Goal: Obtain resource: Download file/media

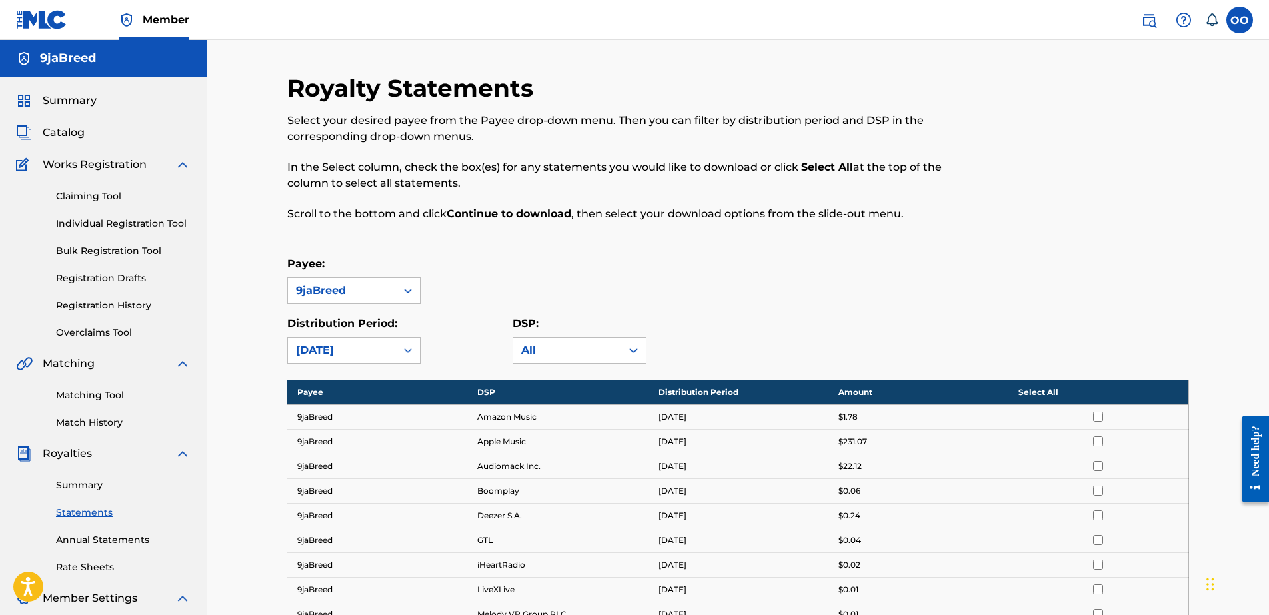
click at [100, 489] on link "Summary" at bounding box center [123, 486] width 135 height 14
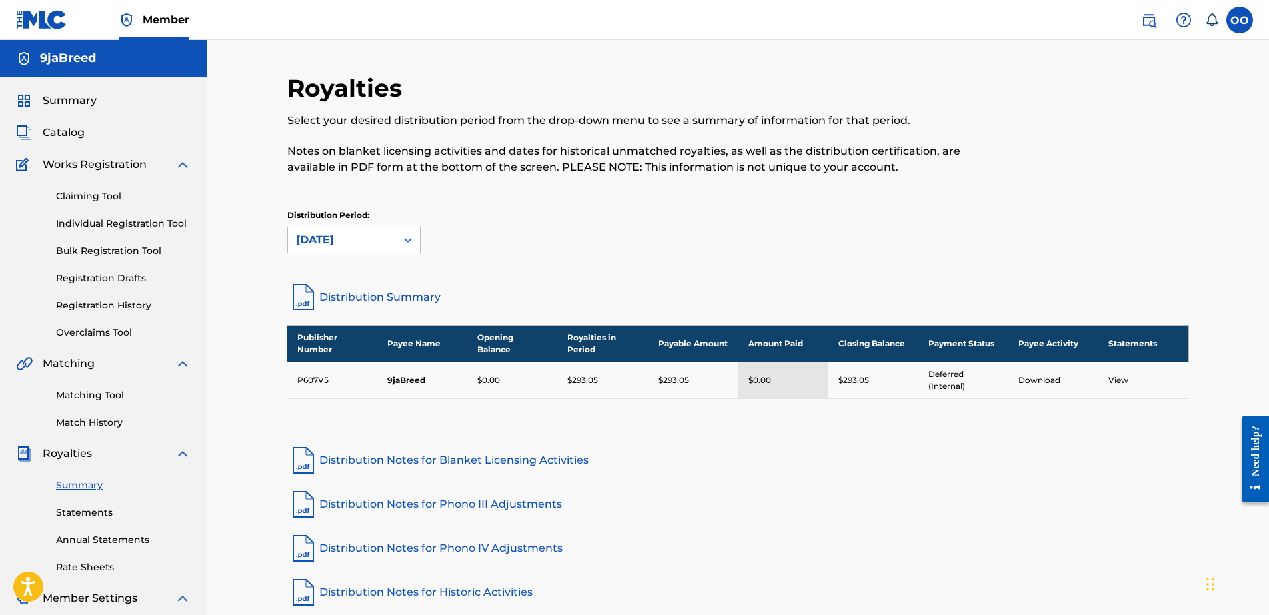
click at [81, 512] on link "Statements" at bounding box center [123, 513] width 135 height 14
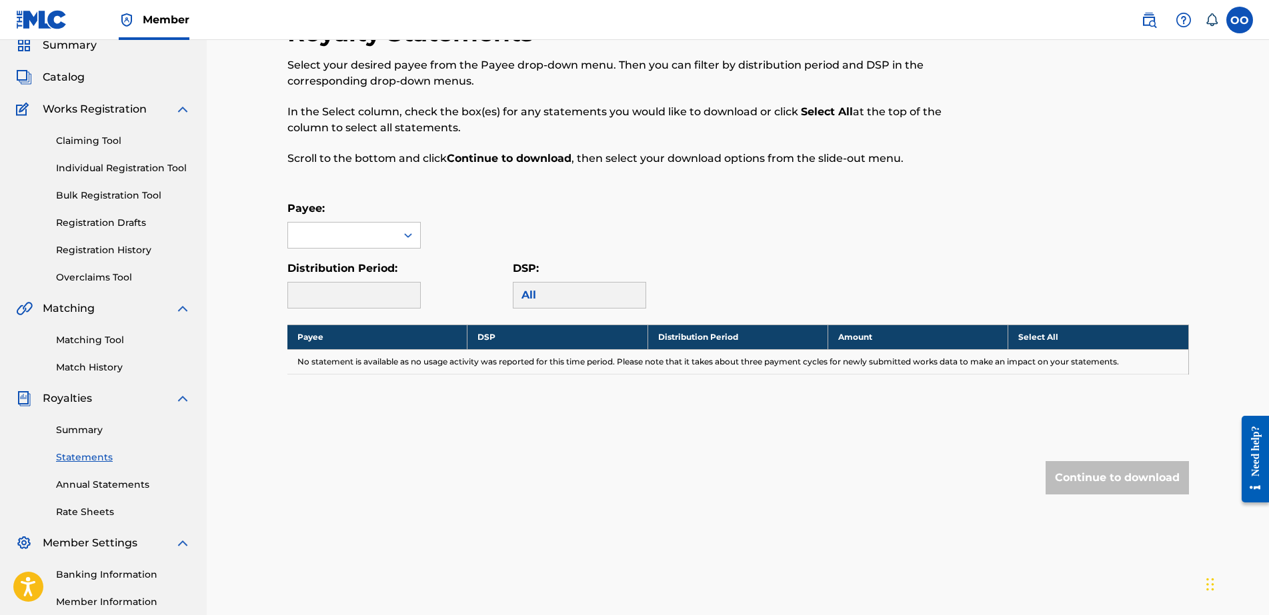
scroll to position [83, 0]
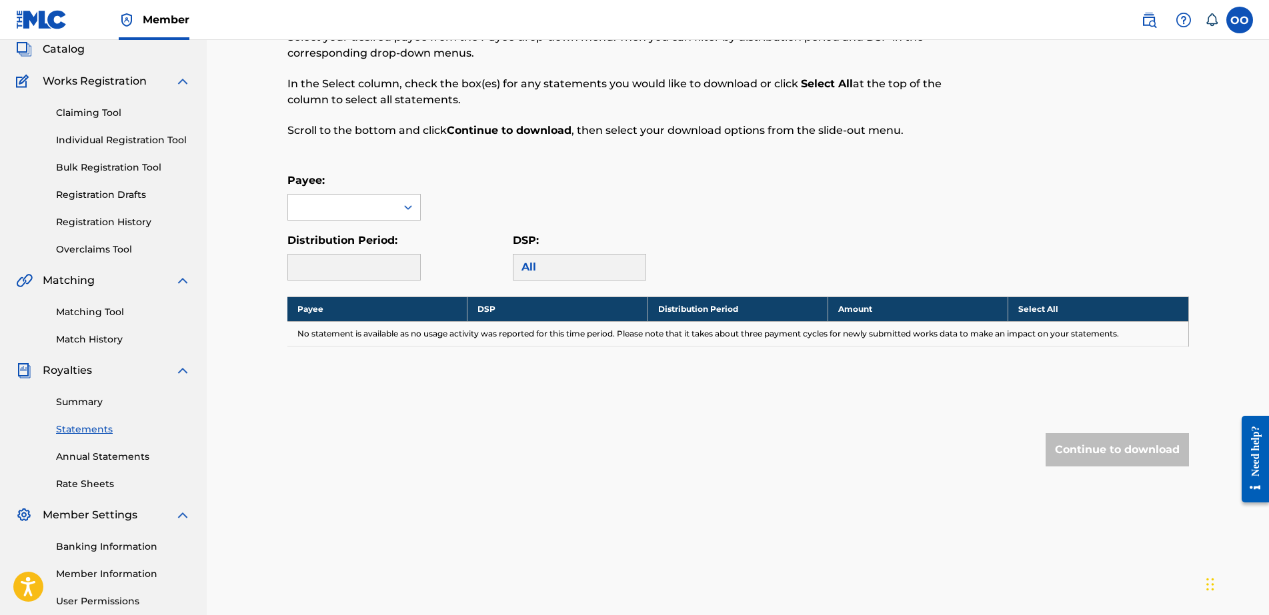
click at [104, 486] on link "Rate Sheets" at bounding box center [123, 484] width 135 height 14
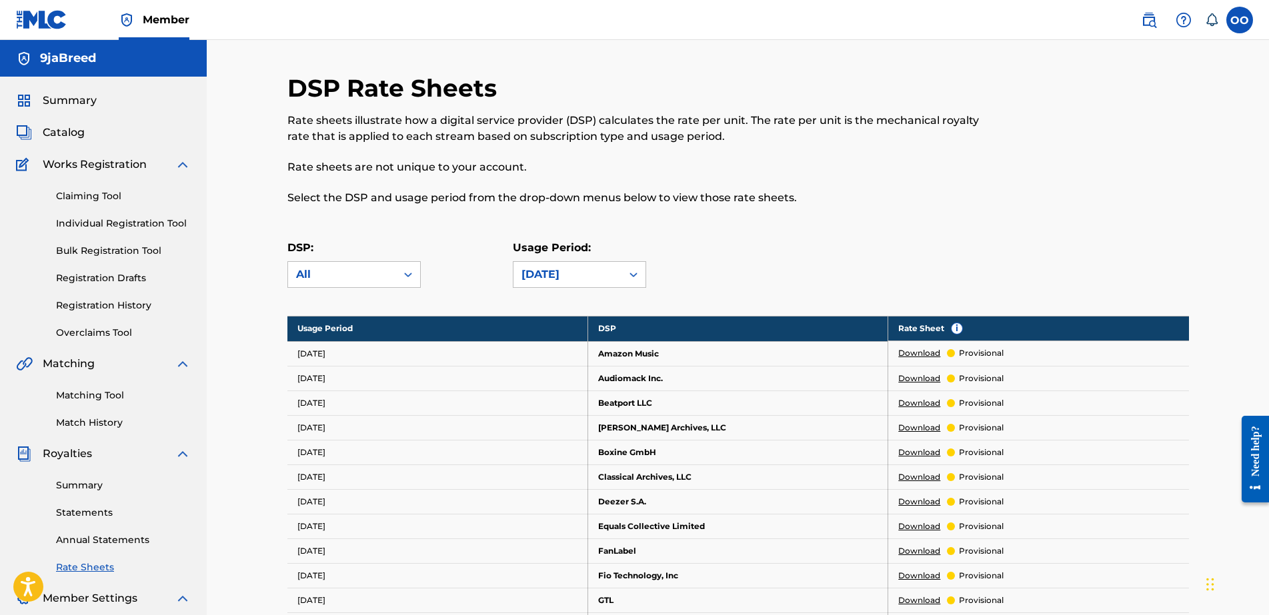
click at [100, 516] on link "Statements" at bounding box center [123, 513] width 135 height 14
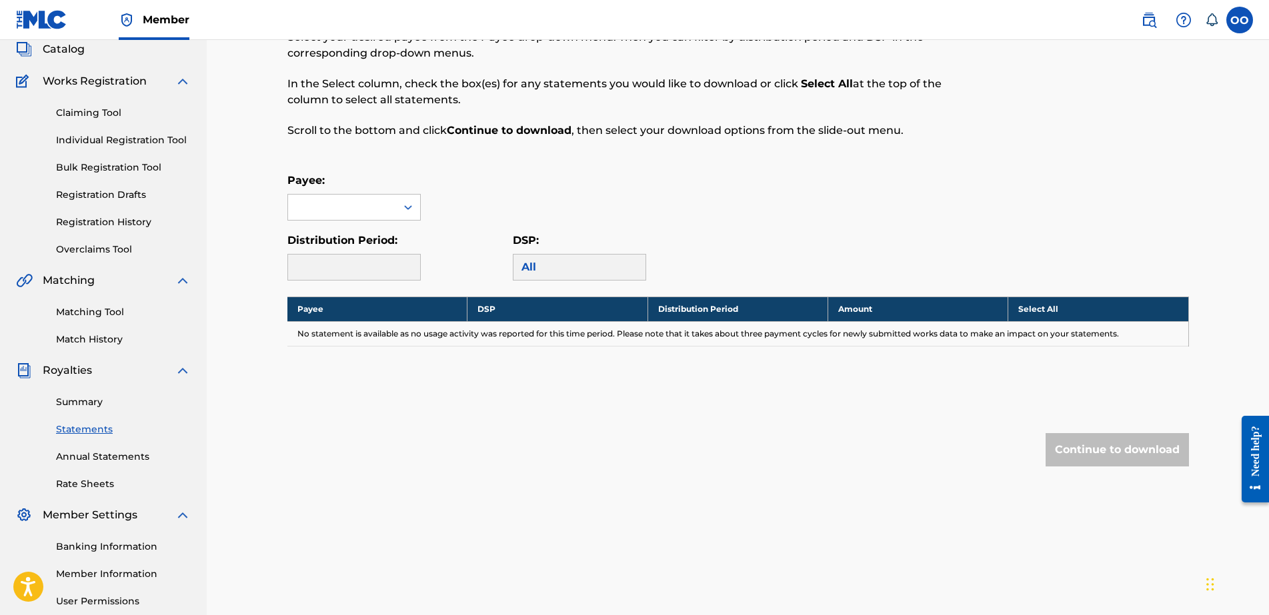
scroll to position [167, 0]
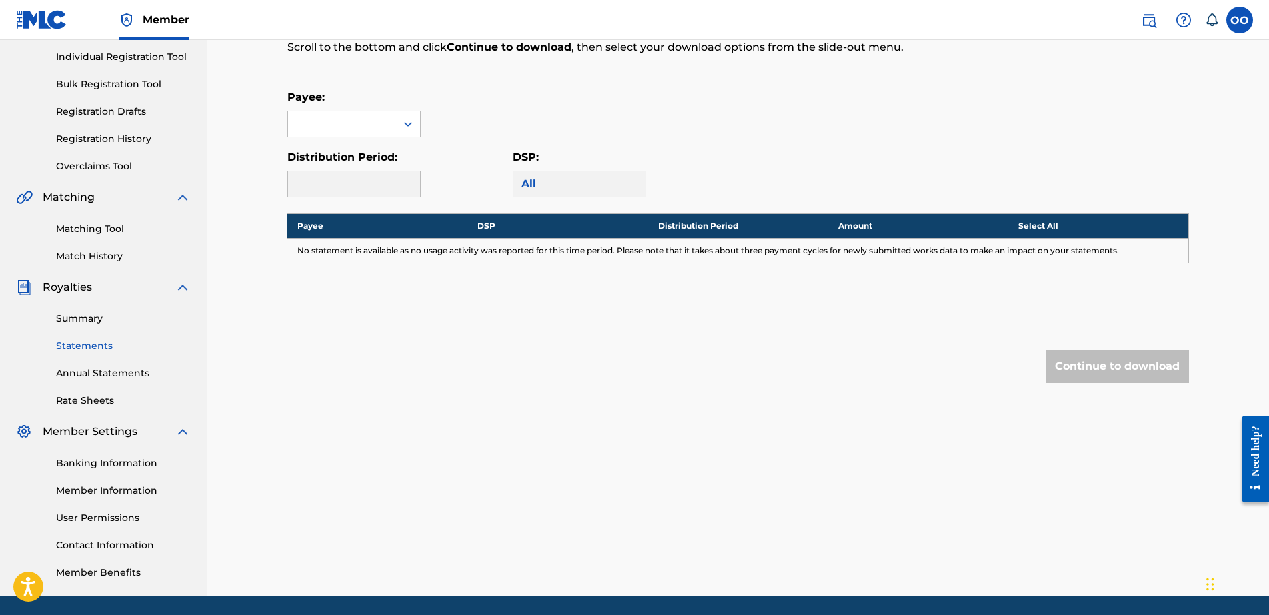
click at [86, 322] on link "Summary" at bounding box center [123, 319] width 135 height 14
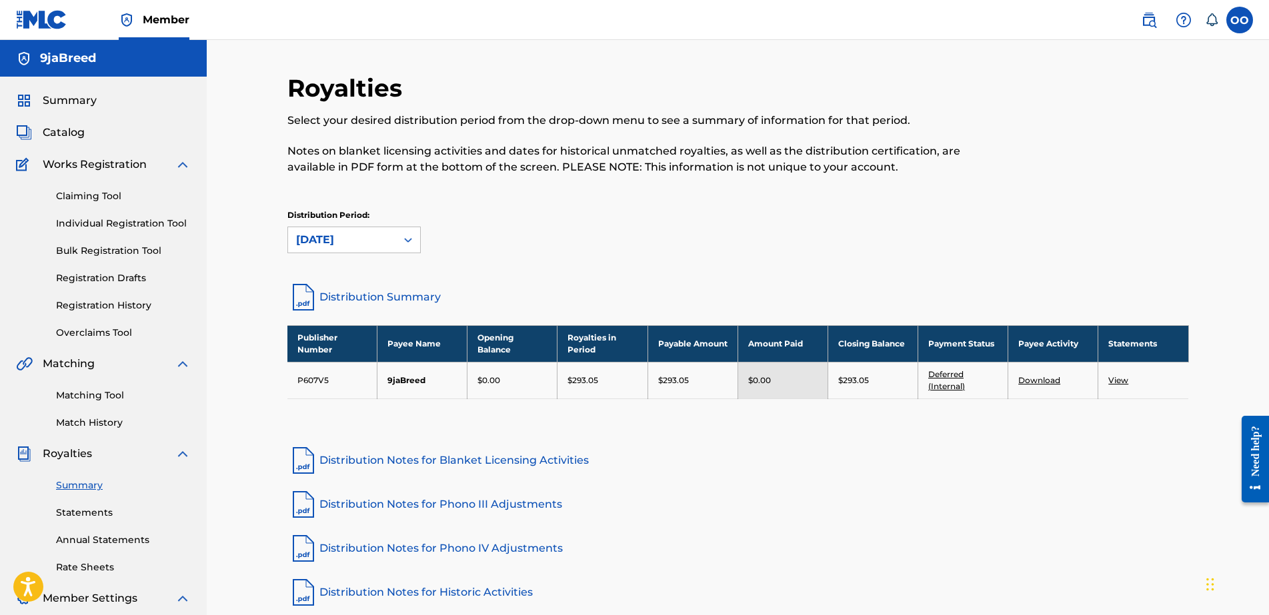
click at [1044, 382] on link "Download" at bounding box center [1039, 380] width 42 height 10
